Goal: Information Seeking & Learning: Learn about a topic

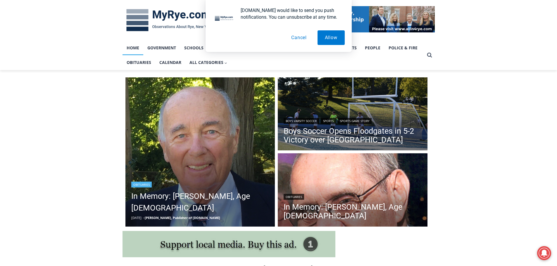
scroll to position [88, 0]
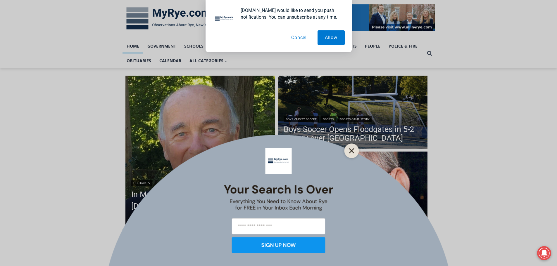
click at [353, 152] on line "Close" at bounding box center [352, 151] width 4 height 4
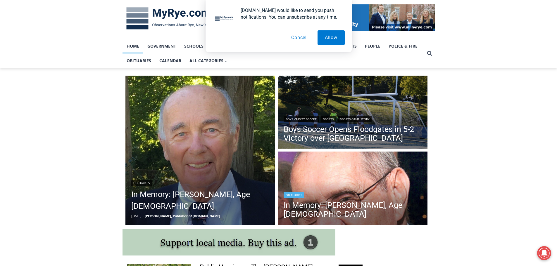
click at [292, 198] on link "Obituaries" at bounding box center [294, 195] width 20 height 6
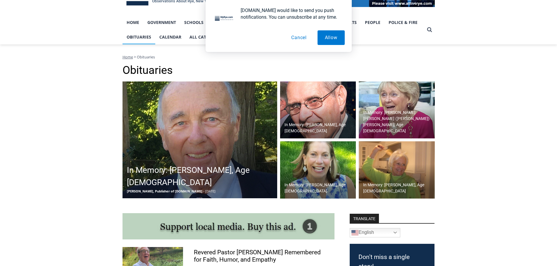
scroll to position [117, 0]
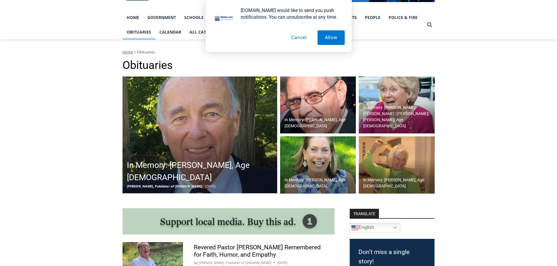
click at [333, 174] on img at bounding box center [318, 165] width 76 height 57
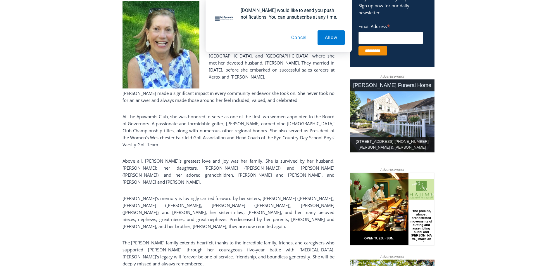
scroll to position [59, 0]
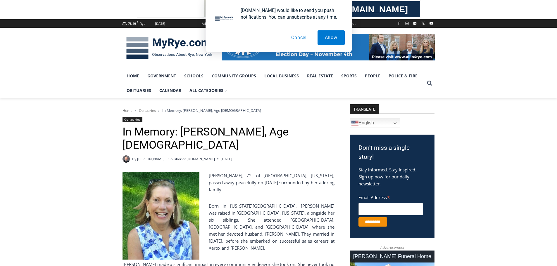
click at [297, 38] on button "Cancel" at bounding box center [299, 37] width 30 height 15
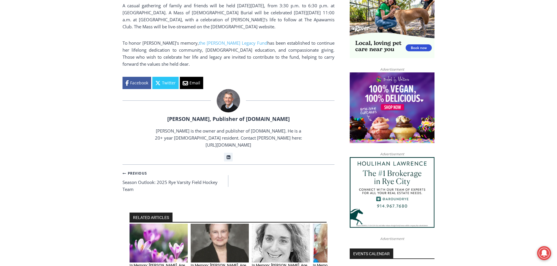
scroll to position [527, 0]
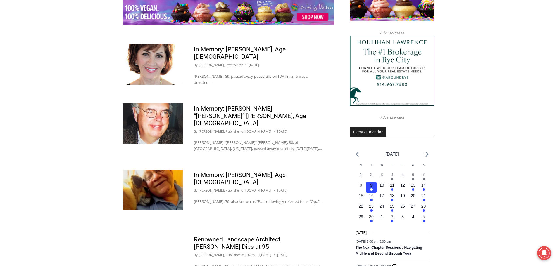
scroll to position [819, 0]
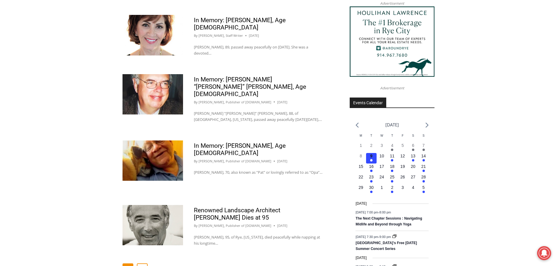
click at [143, 264] on link "2" at bounding box center [142, 269] width 11 height 11
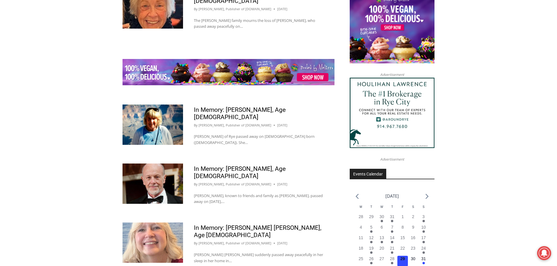
scroll to position [819, 0]
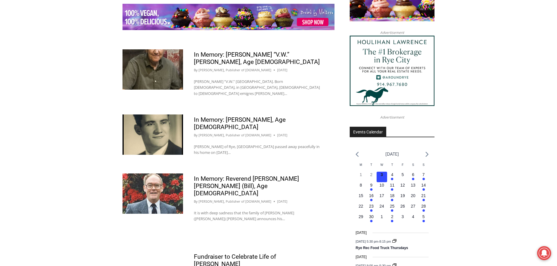
scroll to position [819, 0]
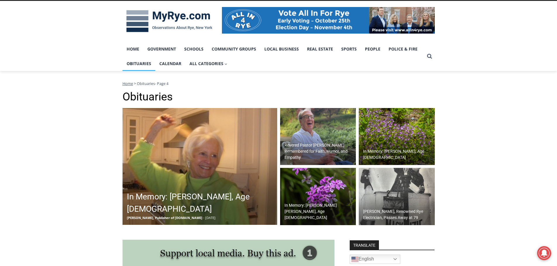
scroll to position [88, 0]
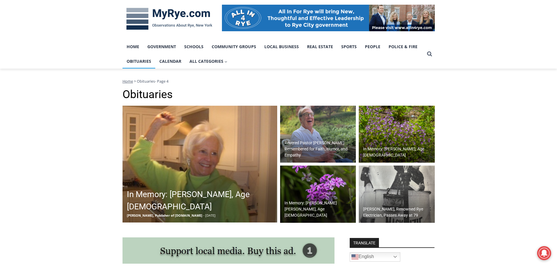
click at [193, 200] on h2 "In Memory: [PERSON_NAME], Age [DEMOGRAPHIC_DATA]" at bounding box center [201, 201] width 149 height 25
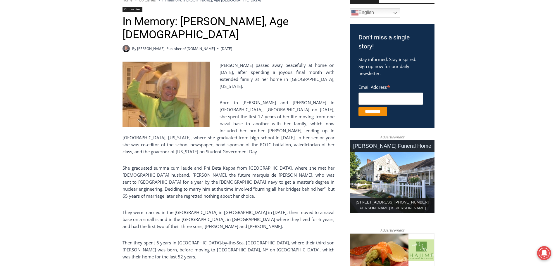
scroll to position [176, 0]
